Goal: Information Seeking & Learning: Learn about a topic

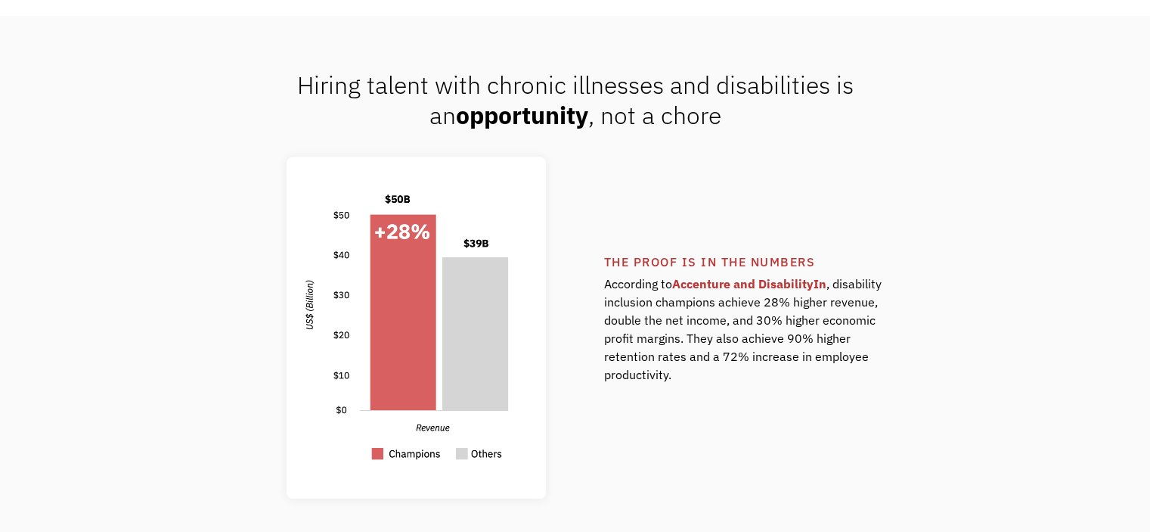
scroll to position [1006, 0]
click at [169, 347] on div at bounding box center [347, 326] width 398 height 342
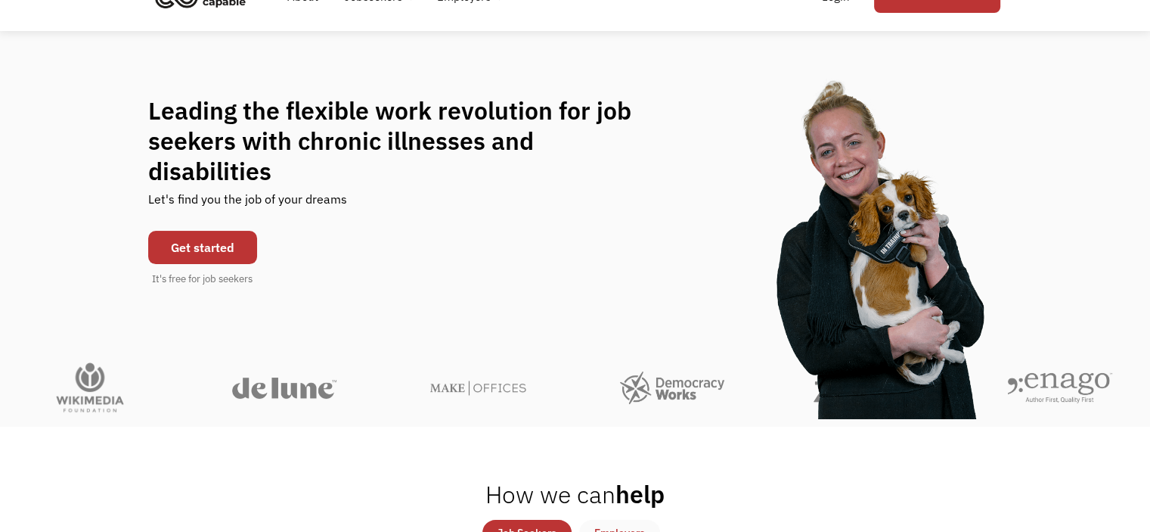
scroll to position [0, 0]
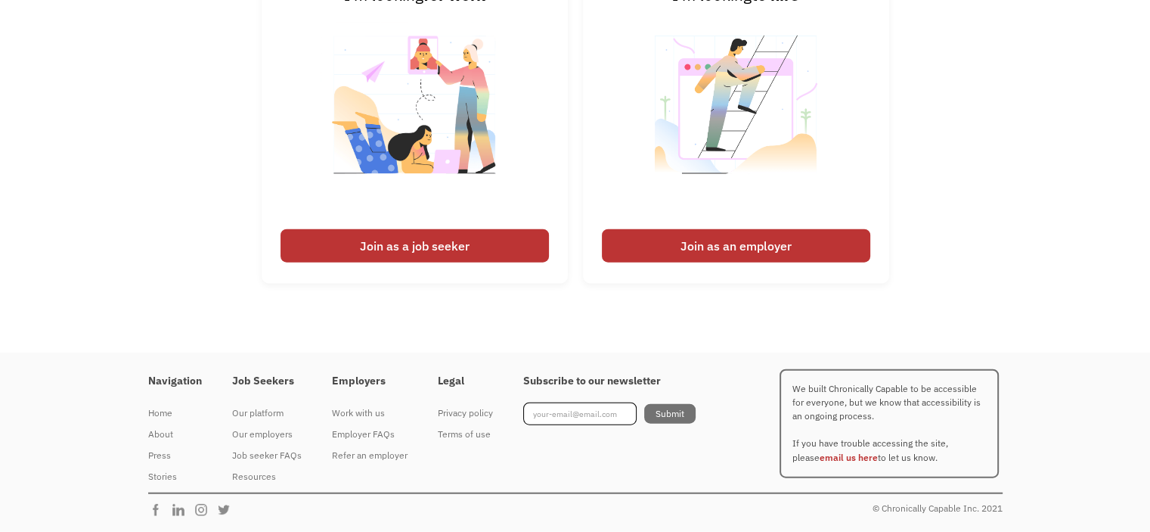
scroll to position [3930, 0]
click at [993, 162] on div "I'm looking for work Join as a job seeker I'm looking to hire Join as an employ…" at bounding box center [575, 131] width 1150 height 334
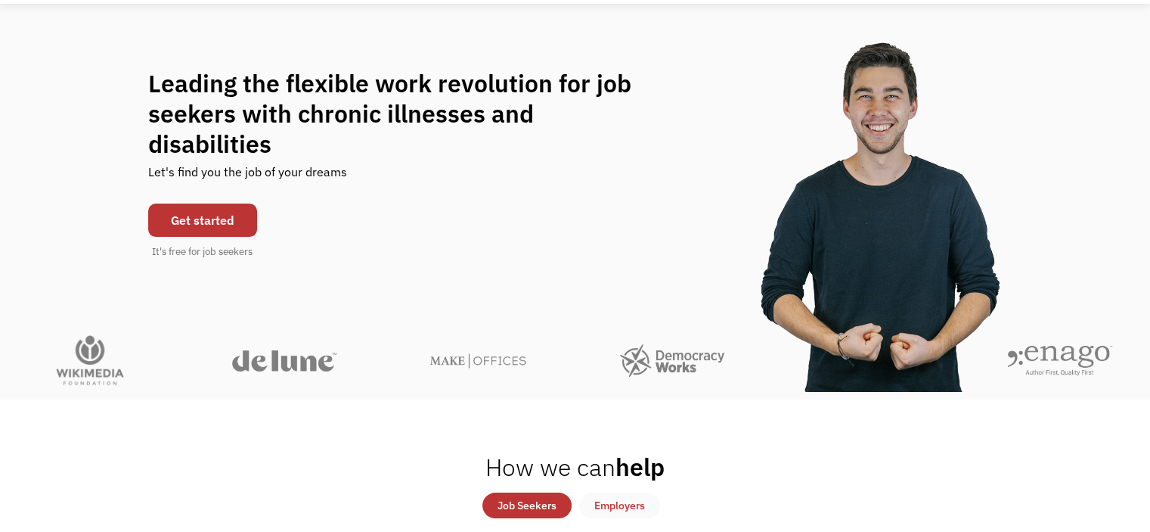
scroll to position [101, 0]
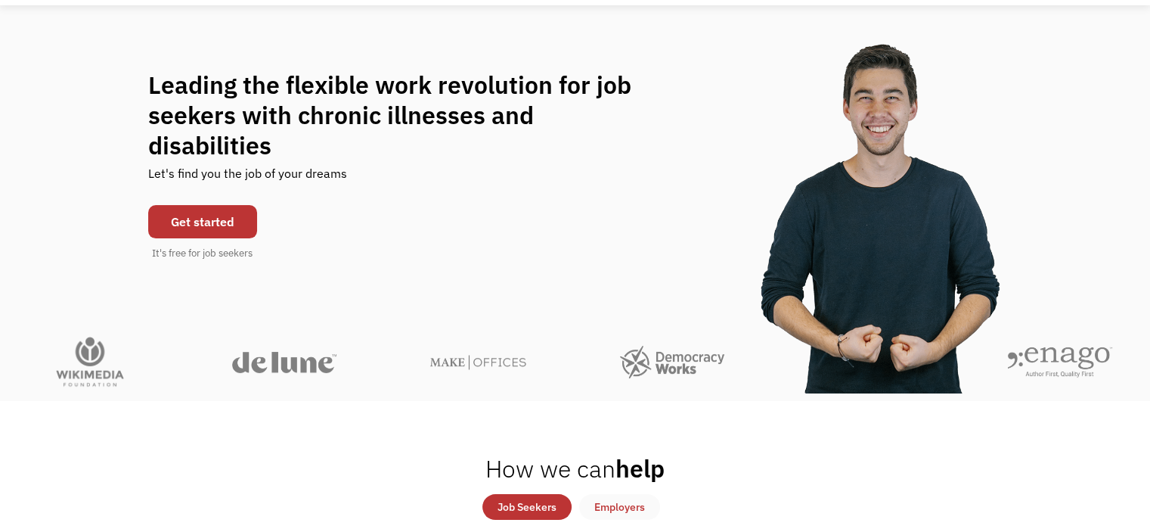
click at [178, 225] on link "Get started" at bounding box center [202, 221] width 109 height 33
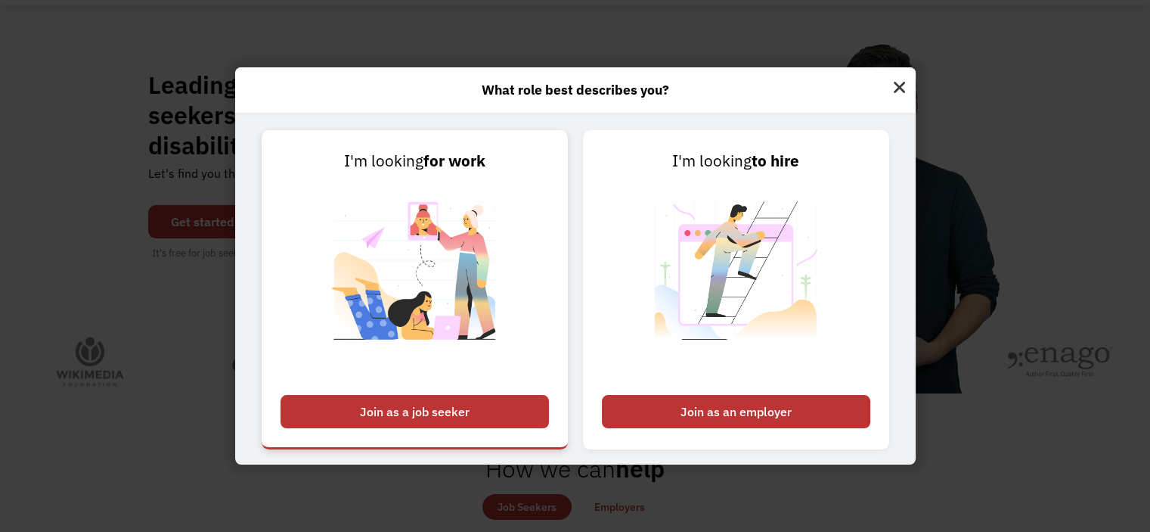
click at [412, 408] on div "Join as a job seeker" at bounding box center [415, 411] width 268 height 33
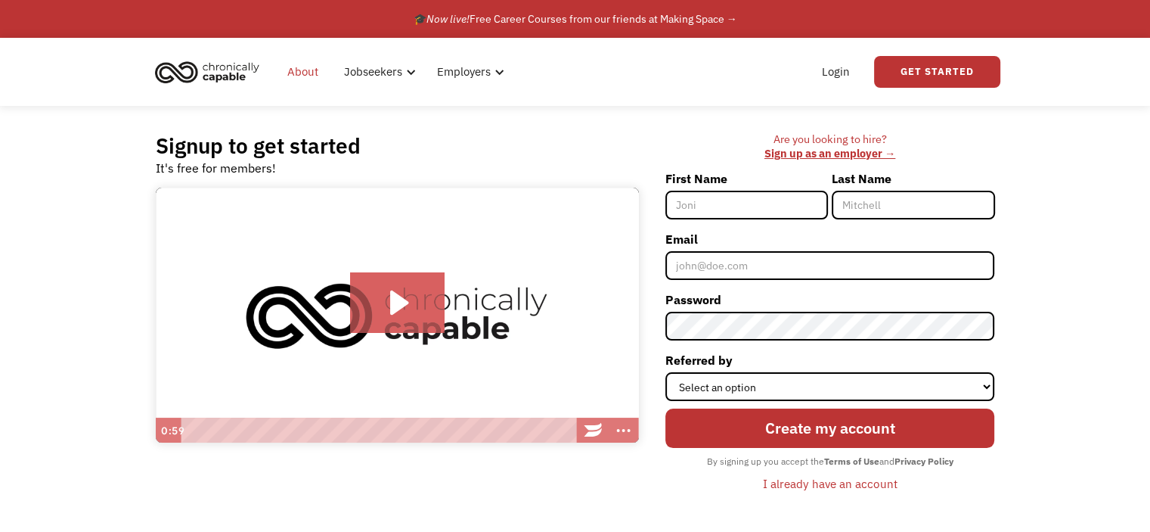
click at [290, 65] on link "About" at bounding box center [302, 72] width 49 height 48
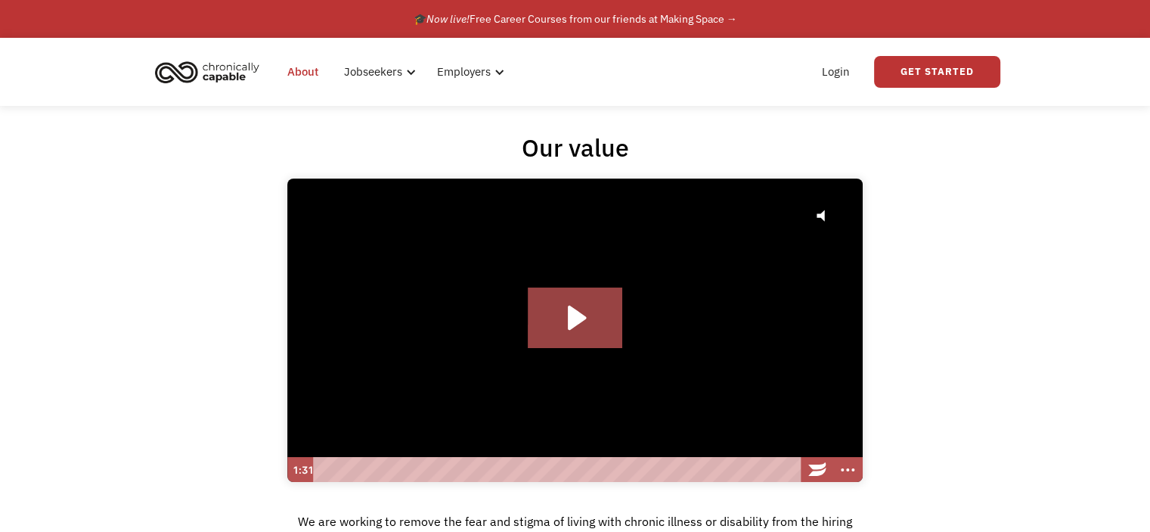
click at [200, 61] on img "home" at bounding box center [206, 71] width 113 height 33
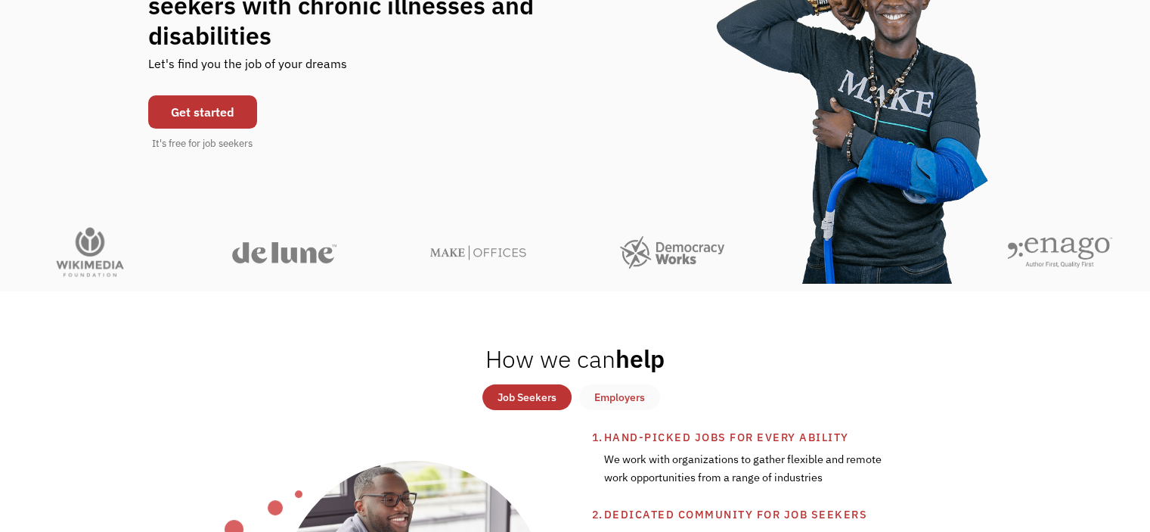
scroll to position [224, 0]
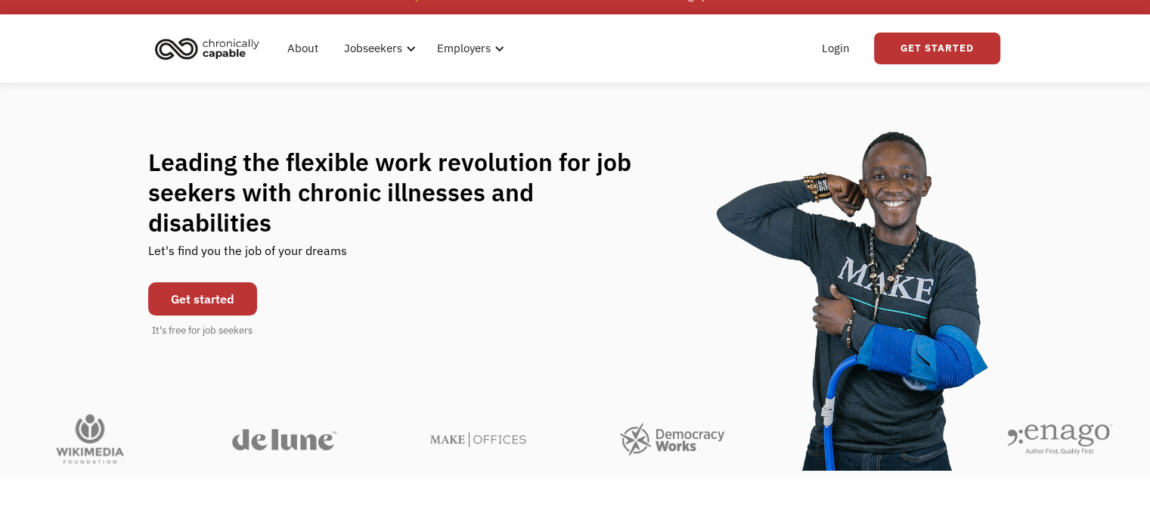
scroll to position [0, 0]
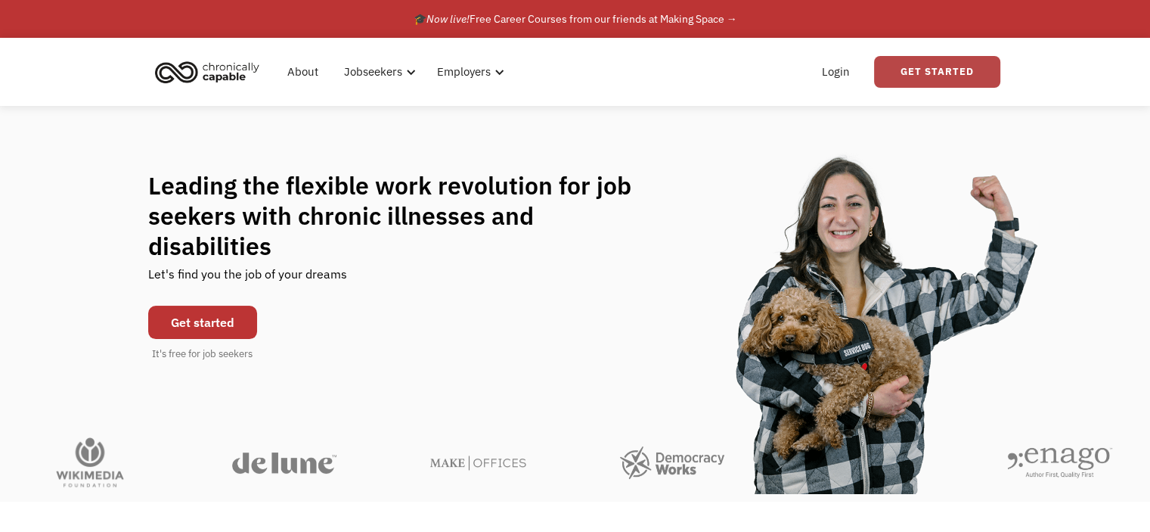
click at [916, 73] on link "Get Started" at bounding box center [937, 72] width 126 height 32
